Goal: Use online tool/utility: Utilize a website feature to perform a specific function

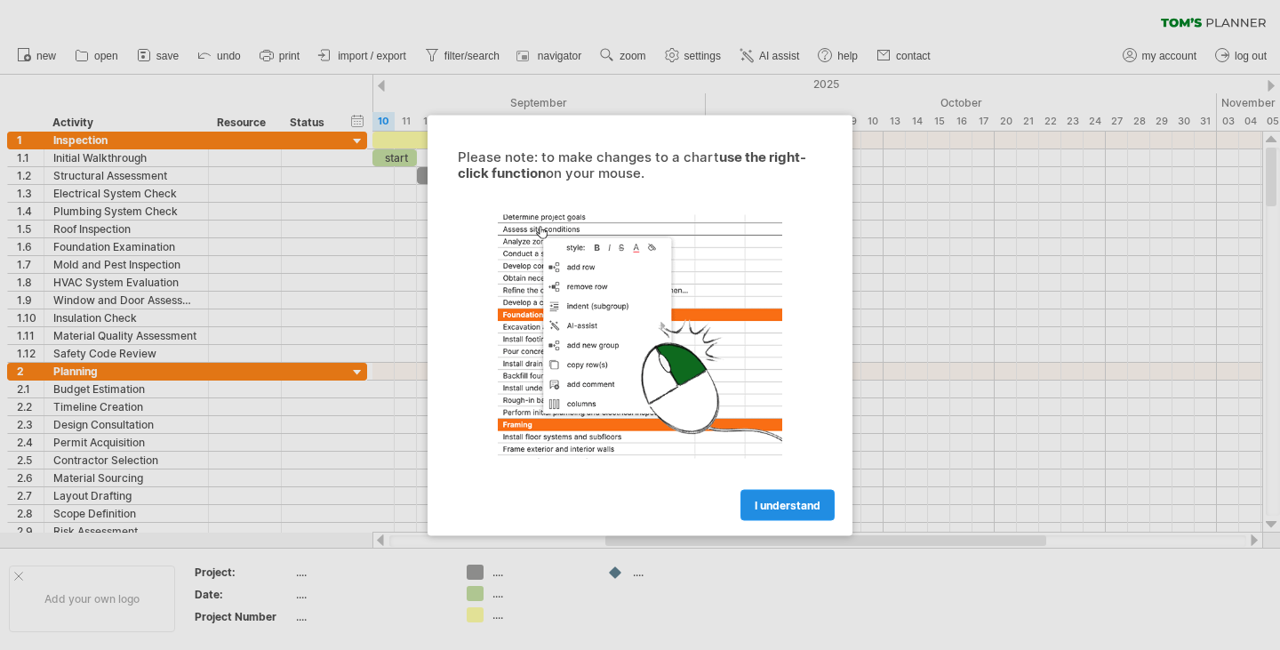
click at [786, 511] on link "I understand" at bounding box center [788, 504] width 94 height 31
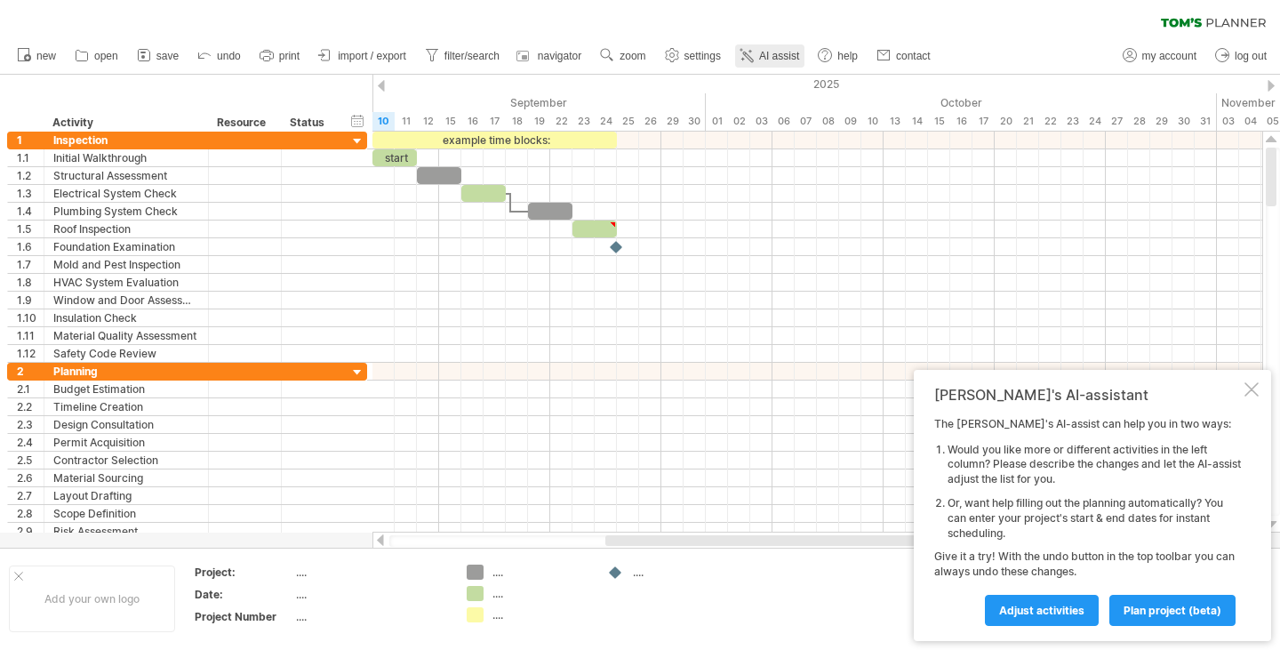
click at [772, 54] on span "AI assist" at bounding box center [779, 56] width 40 height 12
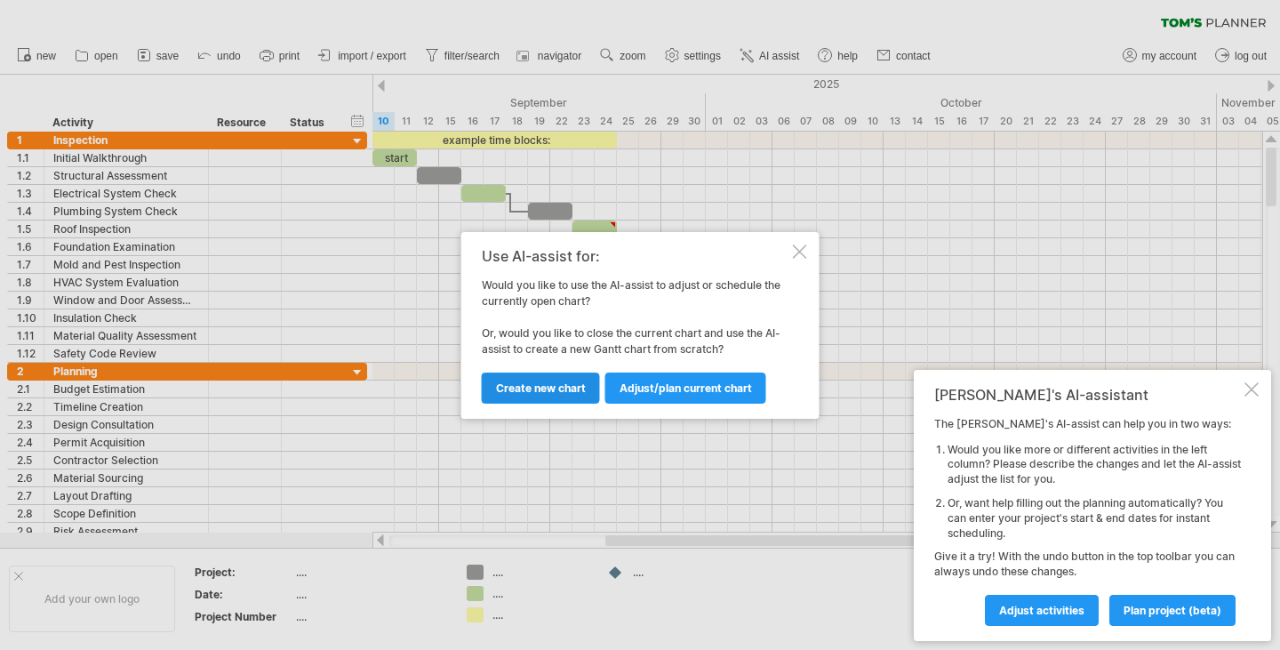
click at [575, 388] on span "Create new chart" at bounding box center [541, 387] width 90 height 13
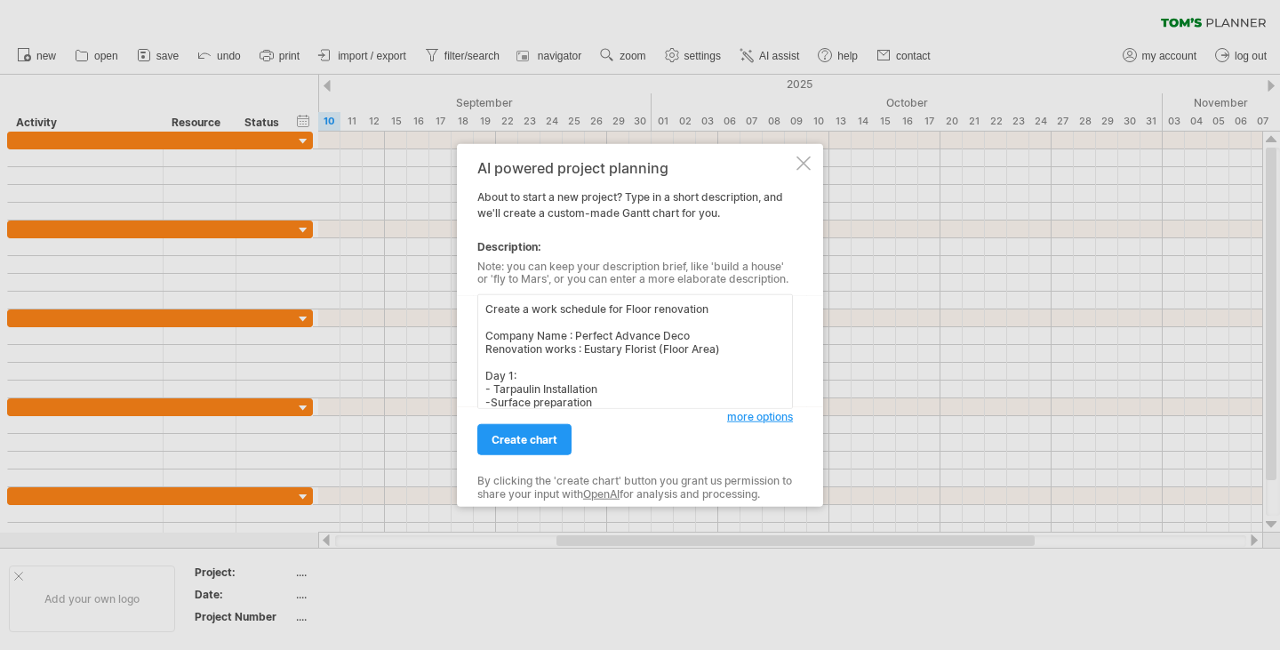
scroll to position [10, 0]
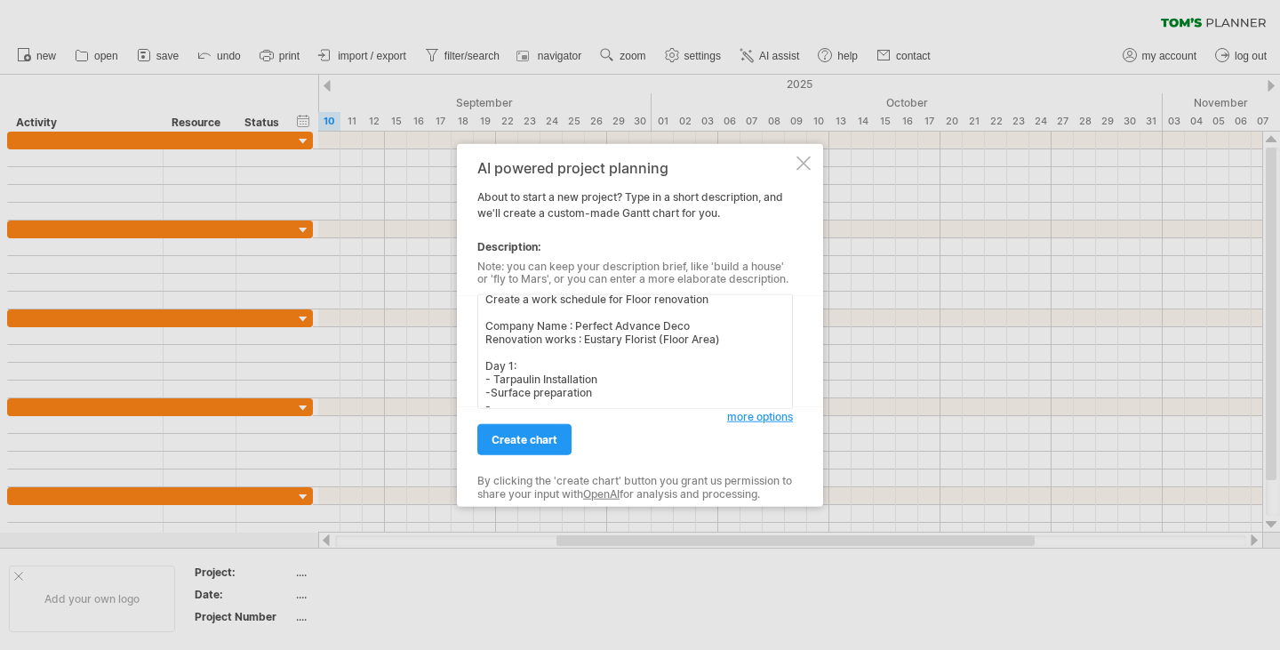
click at [491, 385] on textarea "Create a work schedule for Floor renovation Company Name : Perfect Advance Deco…" at bounding box center [636, 351] width 316 height 115
click at [497, 405] on textarea "Create a work schedule for Floor renovation Company Name : Perfect Advance Deco…" at bounding box center [636, 351] width 316 height 115
drag, startPoint x: 600, startPoint y: 391, endPoint x: 483, endPoint y: 365, distance: 120.4
click at [483, 365] on textarea "Create a work schedule for Floor renovation Company Name : Perfect Advance Deco…" at bounding box center [636, 351] width 316 height 115
paste textarea "Cleaning & Preparation 1.Cover all the Existing surface with canvass on the gla…"
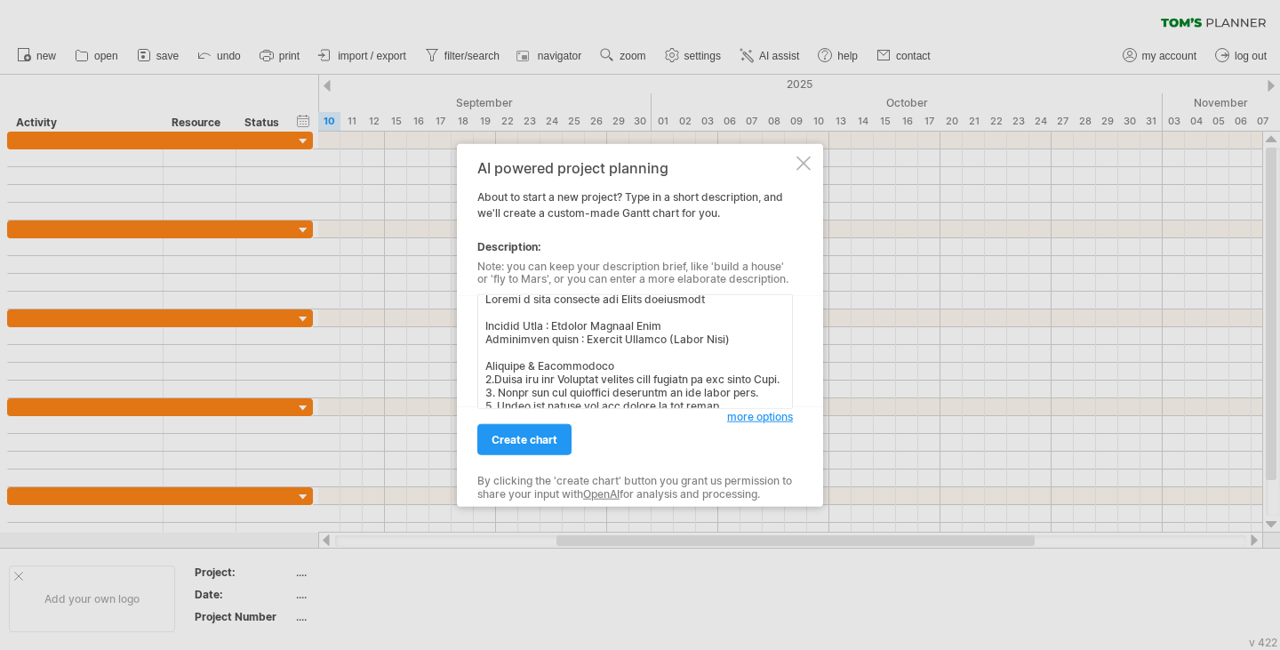
scroll to position [255, 0]
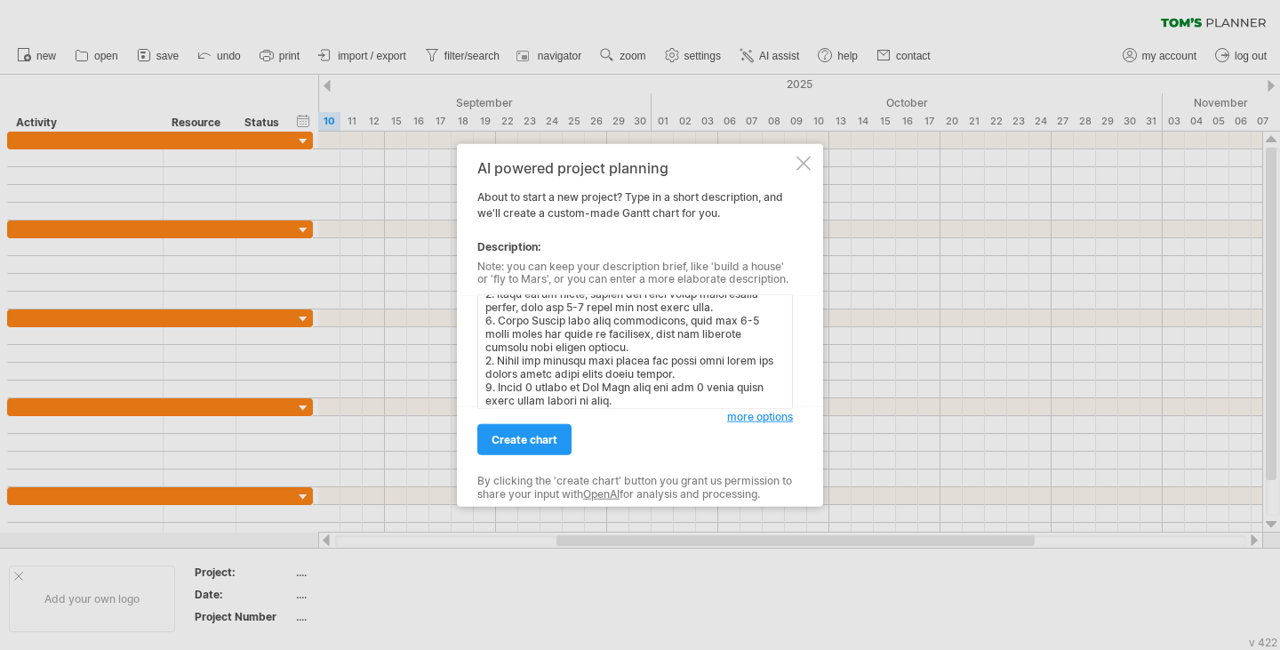
click at [646, 402] on textarea at bounding box center [636, 351] width 316 height 115
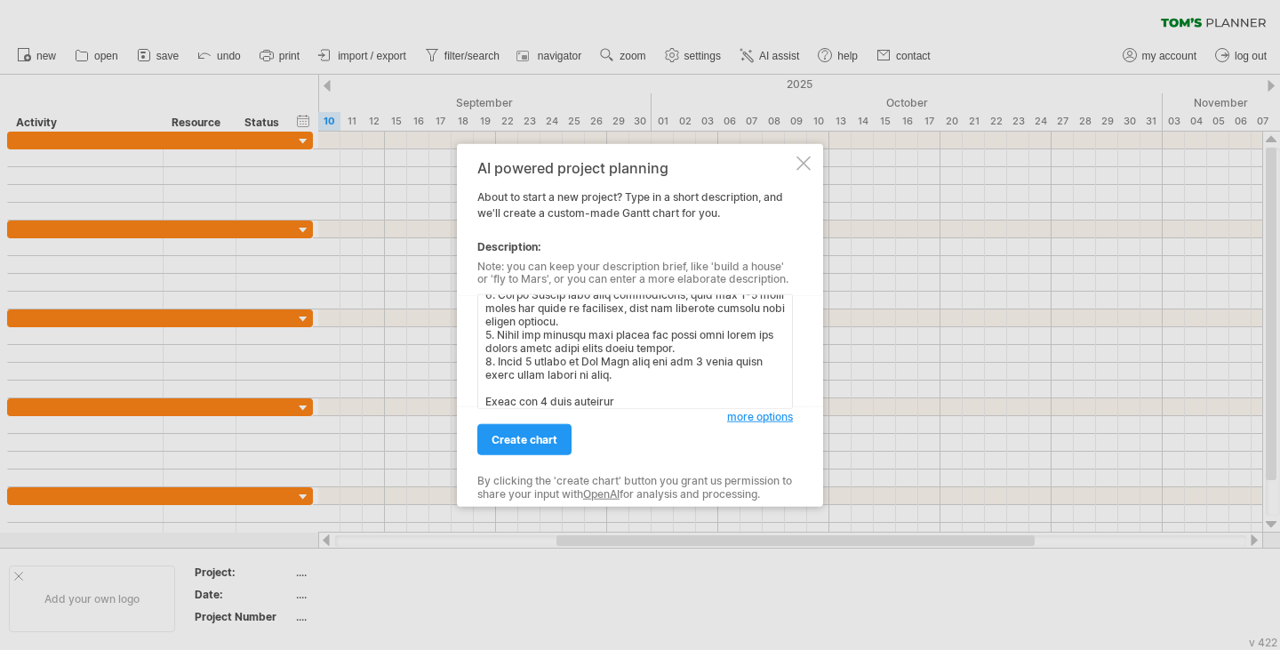
click at [529, 401] on textarea at bounding box center [636, 351] width 316 height 115
type textarea "Create a work schedule for Floor renovation Company Name : Perfect Advance Deco…"
click at [539, 433] on span "create chart" at bounding box center [525, 439] width 66 height 13
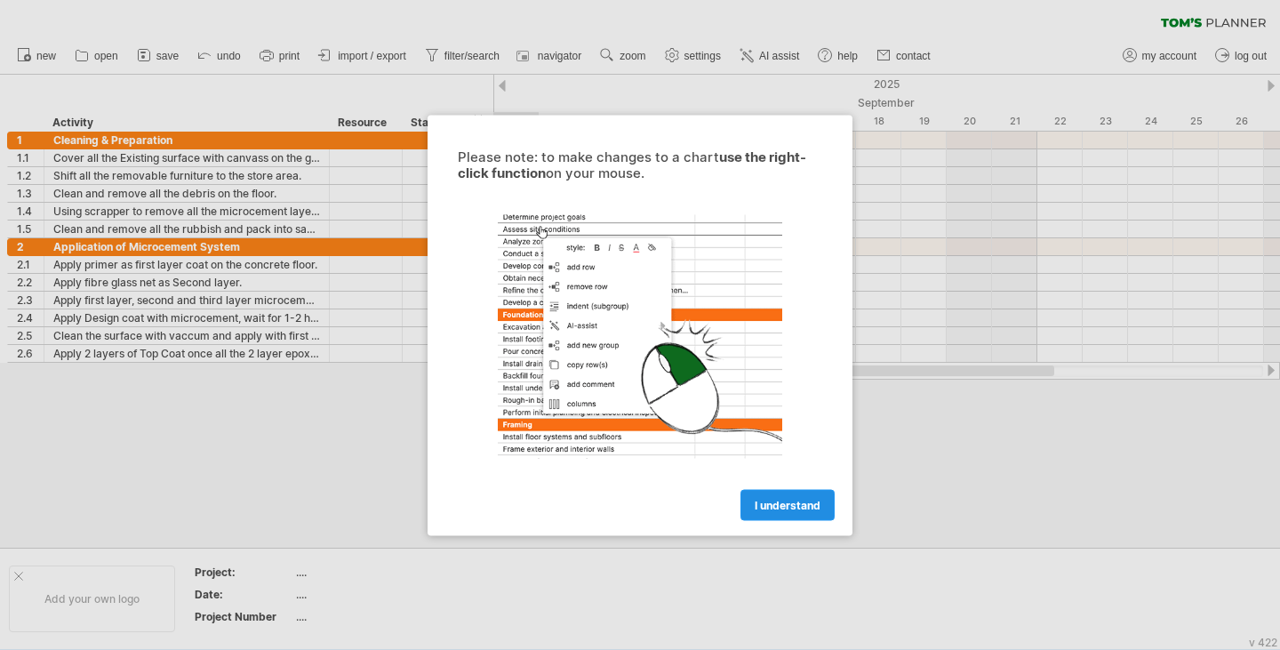
click at [773, 513] on link "I understand" at bounding box center [788, 504] width 94 height 31
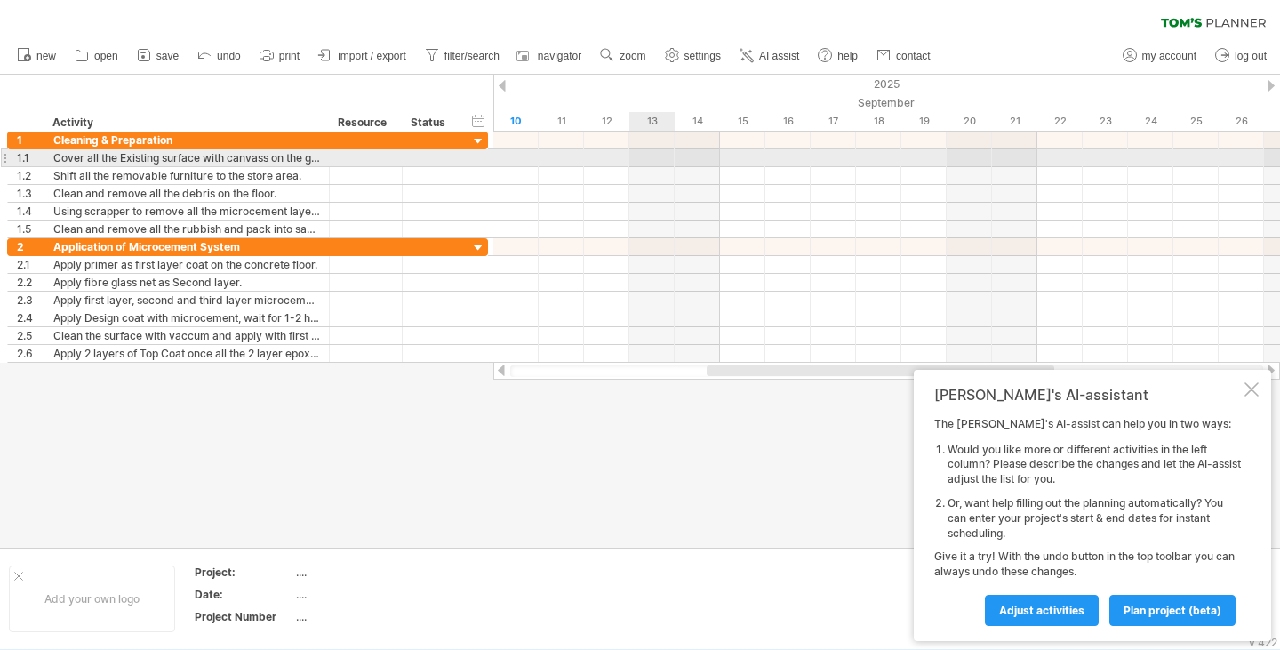
click at [644, 162] on div at bounding box center [887, 158] width 787 height 18
